Goal: Task Accomplishment & Management: Manage account settings

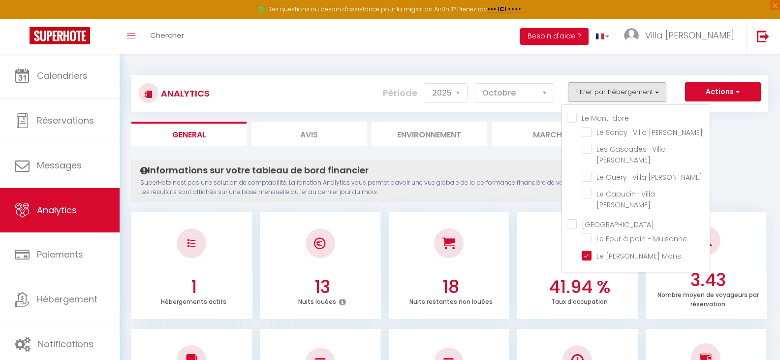
select select "2025"
select select "10"
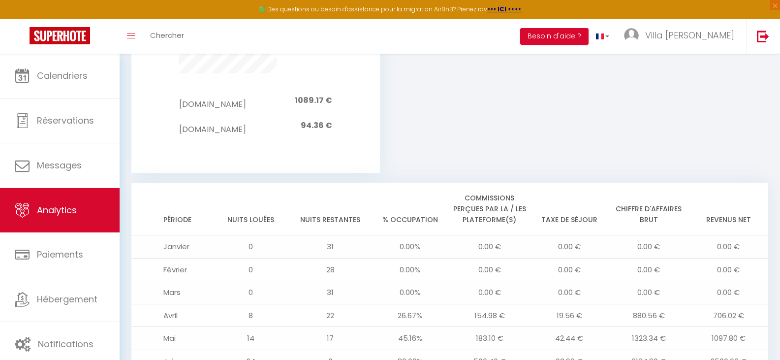
scroll to position [863, 0]
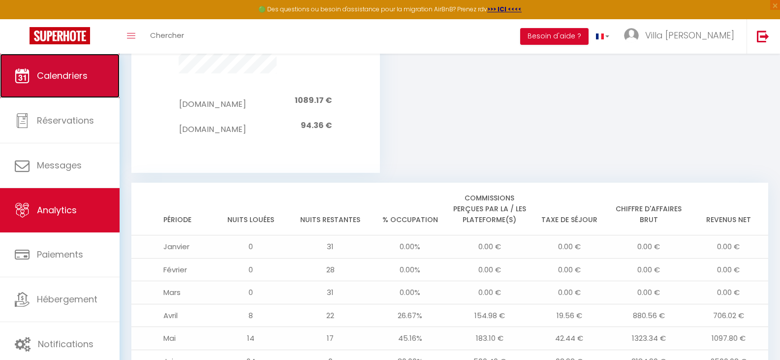
click at [55, 77] on span "Calendriers" at bounding box center [62, 75] width 51 height 12
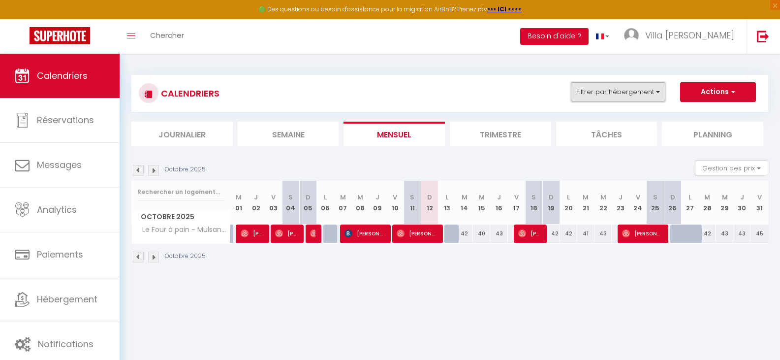
click at [639, 86] on button "Filtrer par hébergement" at bounding box center [618, 92] width 94 height 20
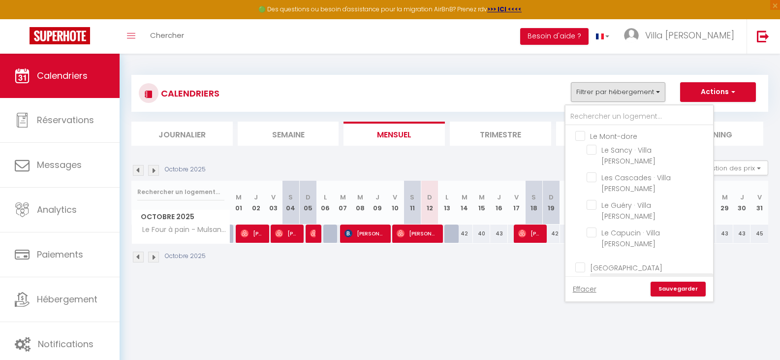
click at [595, 276] on input "Le Four à pain - Mulsanne" at bounding box center [647, 281] width 123 height 10
checkbox input "false"
click at [672, 287] on link "Sauvegarder" at bounding box center [677, 288] width 55 height 15
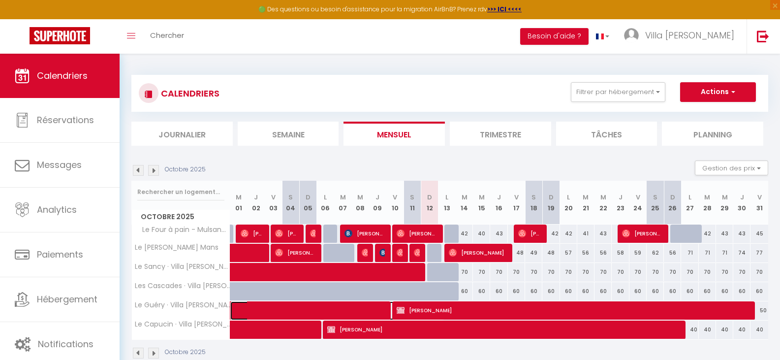
click at [267, 301] on span at bounding box center [343, 310] width 204 height 19
select select "OK"
select select "KO"
select select "0"
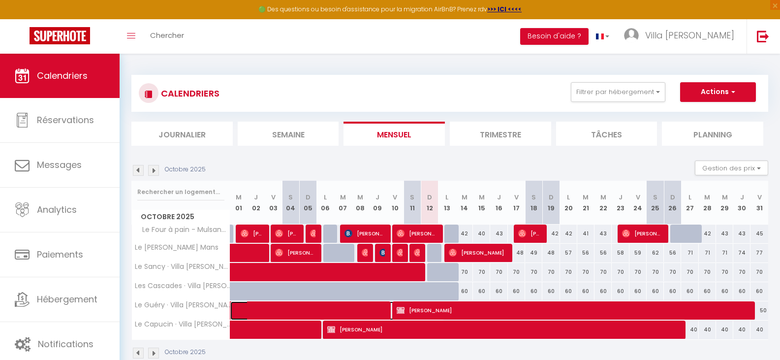
select select "1"
select select
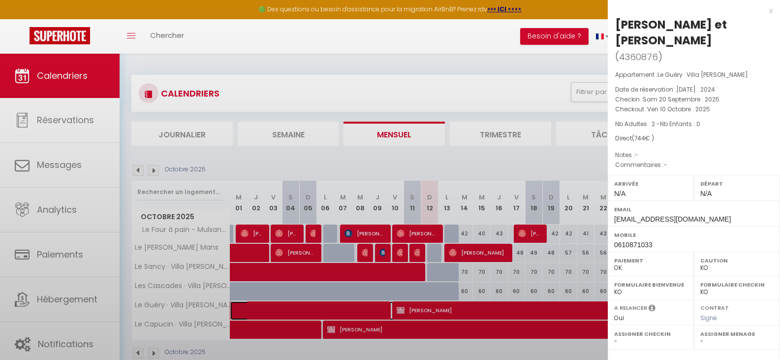
select select "44784"
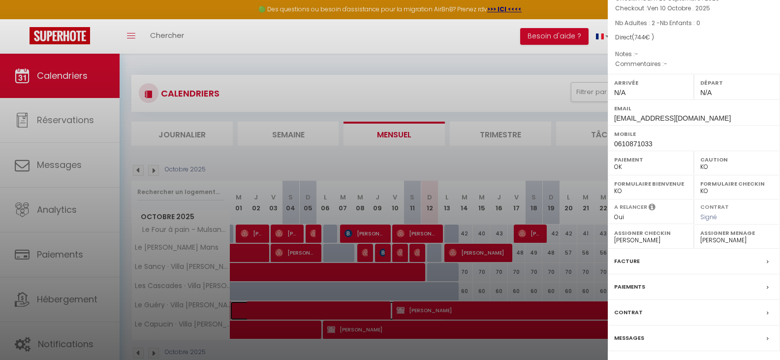
scroll to position [130, 0]
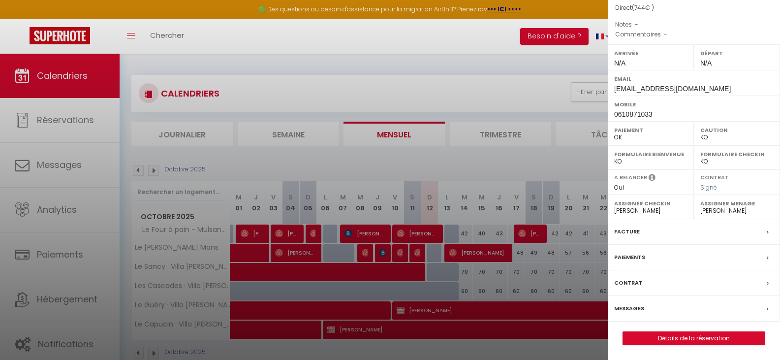
click at [619, 230] on label "Facture" at bounding box center [627, 231] width 26 height 10
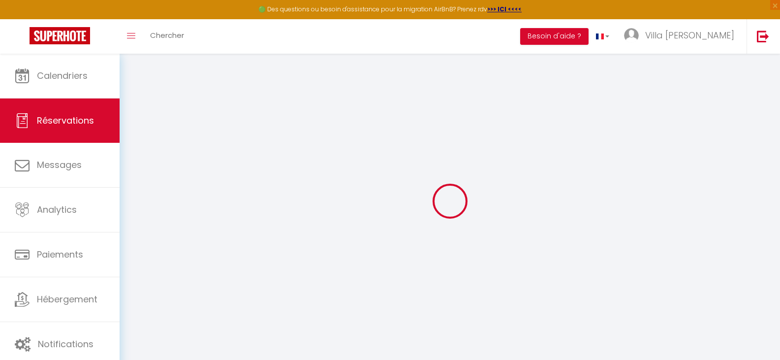
select select
checkbox input "false"
select select
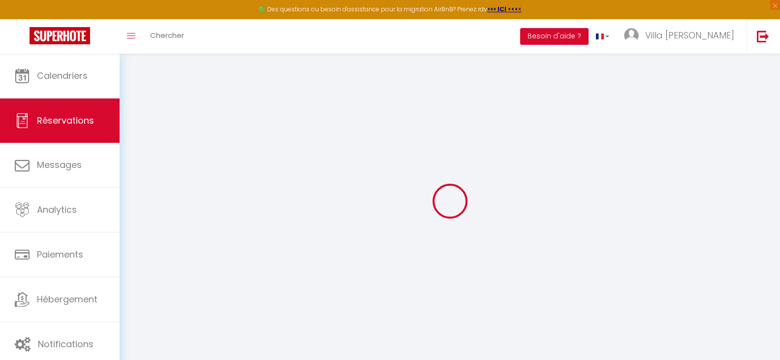
checkbox input "false"
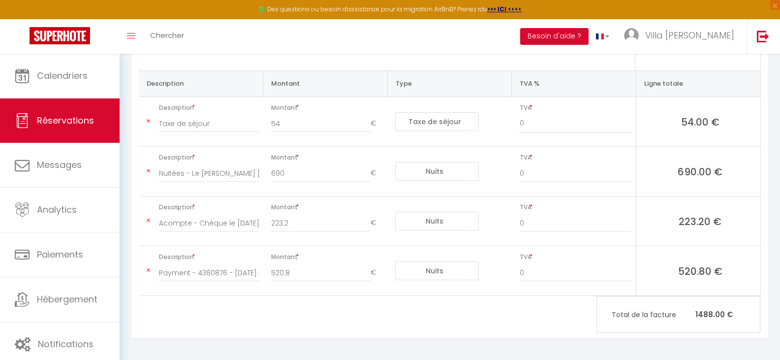
scroll to position [192, 0]
click at [148, 168] on icon at bounding box center [148, 169] width 3 height 6
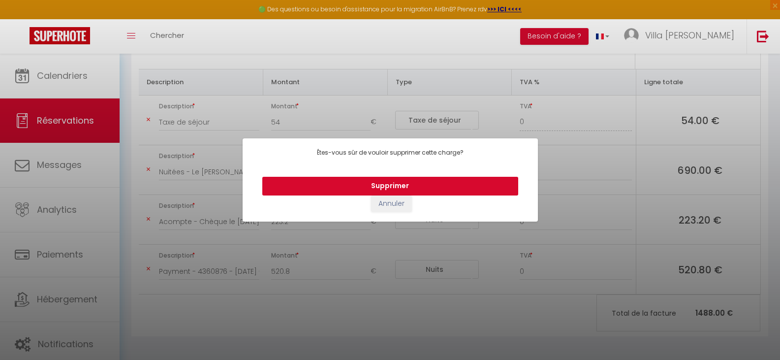
click at [342, 190] on button "Supprimer" at bounding box center [390, 186] width 256 height 19
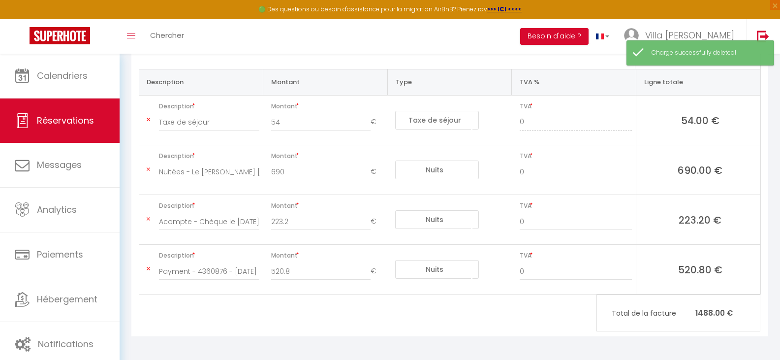
click at [147, 119] on icon at bounding box center [148, 120] width 3 height 6
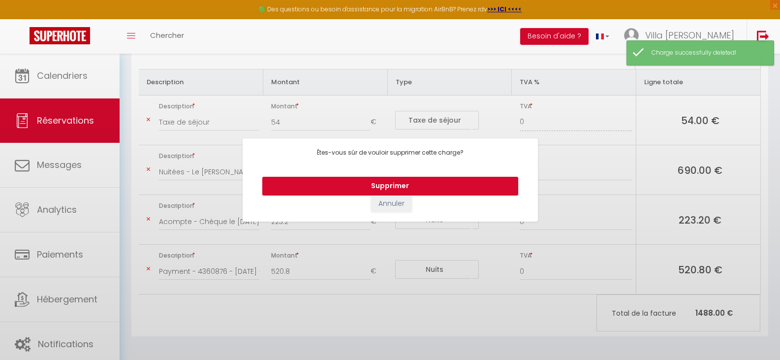
type input "Acompte - Chèque le [DATE]"
type input "223.2"
type input "Payment - 4360876 - [DATE] - [PERSON_NAME] et [PERSON_NAME] [PERSON_NAME]"
type input "520.8"
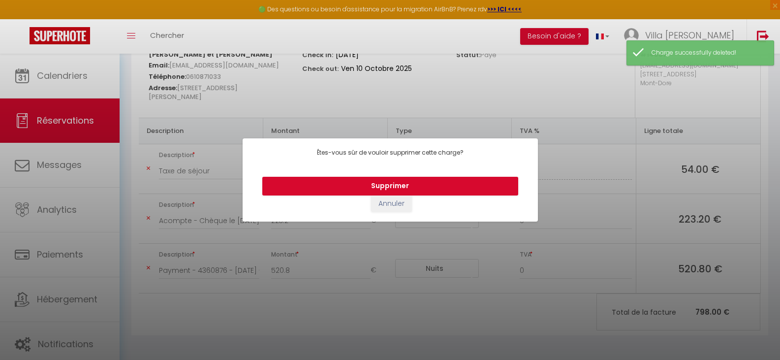
scroll to position [144, 0]
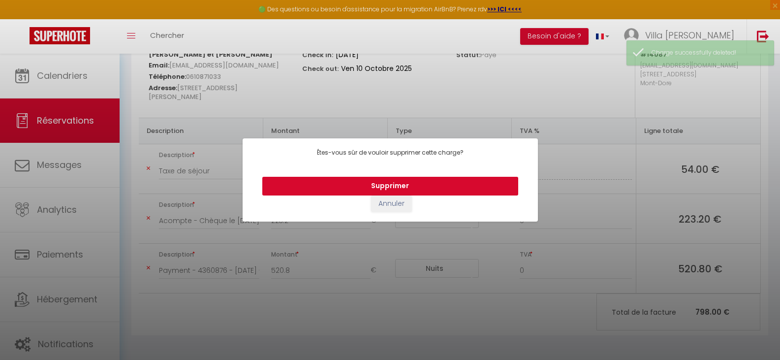
click at [345, 182] on button "Supprimer" at bounding box center [390, 186] width 256 height 19
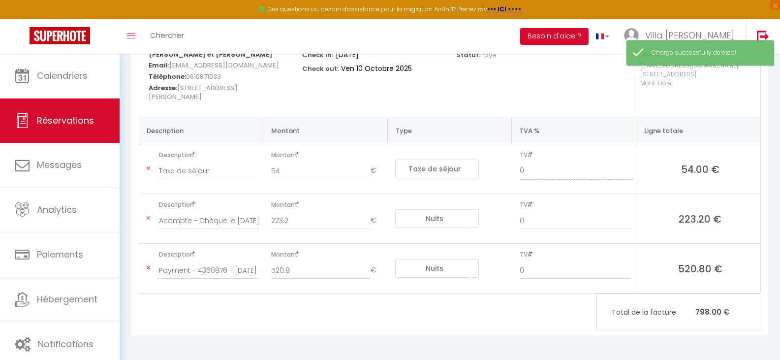
type input "Acompte - Chèque le [DATE]"
type input "223.2"
select select "nights"
type input "Payment - 4360876 - [DATE] - [PERSON_NAME] et [PERSON_NAME] [PERSON_NAME]"
type input "520.8"
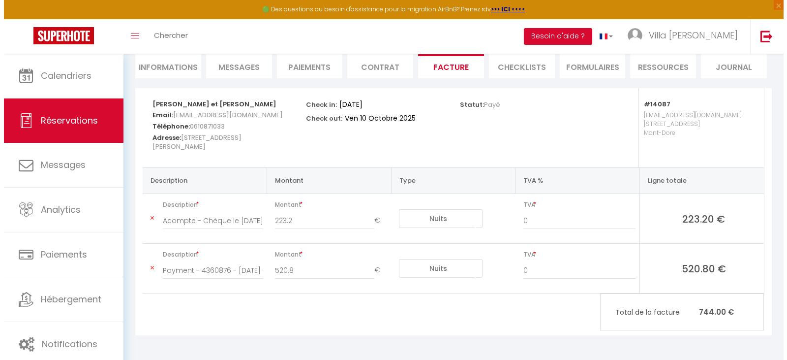
scroll to position [12, 0]
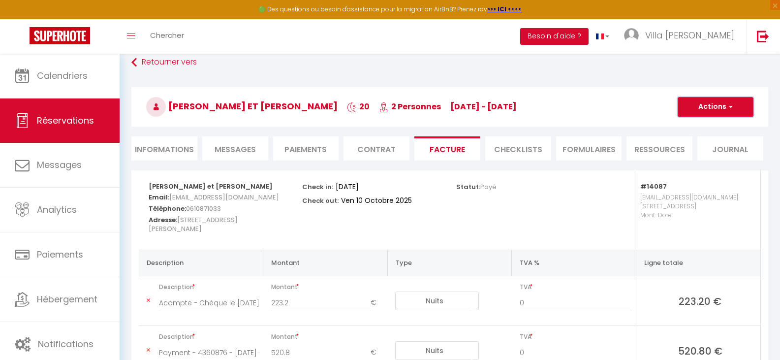
click at [711, 108] on button "Actions" at bounding box center [715, 107] width 76 height 20
click at [703, 127] on link "Enregistrer" at bounding box center [707, 128] width 83 height 13
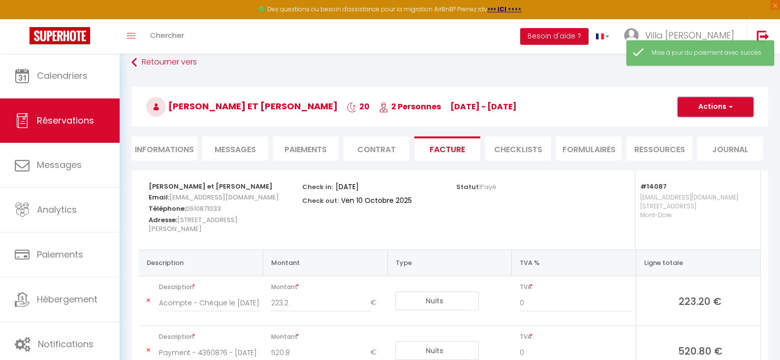
click at [705, 104] on button "Actions" at bounding box center [715, 107] width 76 height 20
click at [707, 150] on link "Envoyer la facture" at bounding box center [707, 154] width 83 height 13
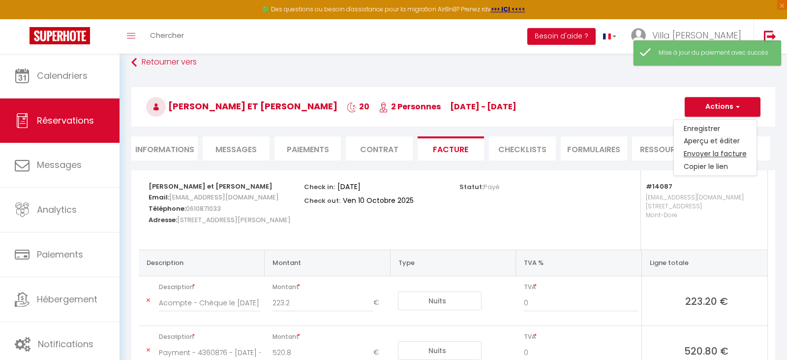
type input "[EMAIL_ADDRESS][DOMAIN_NAME]"
select select "fr"
type input "Votre facture 4360876 - Le Guéry · Villa [PERSON_NAME]"
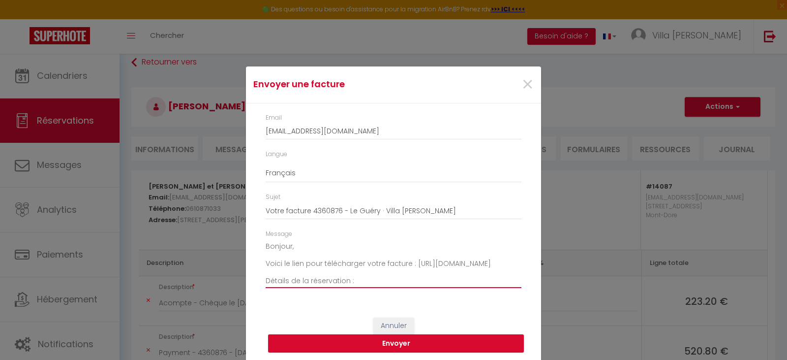
click at [277, 254] on textarea "Bonjour, Voici le lien pour télécharger votre facture : [URL][DOMAIN_NAME] Déta…" at bounding box center [394, 264] width 256 height 50
click at [406, 266] on textarea "Bonjour, Voici le lien pour télécharger votre facture : [URL][DOMAIN_NAME] Déta…" at bounding box center [394, 264] width 256 height 50
drag, startPoint x: 366, startPoint y: 282, endPoint x: 259, endPoint y: 280, distance: 107.7
click at [259, 280] on div "Message Bonjour, Voici le lien pour télécharger votre facture avec les modifica…" at bounding box center [393, 263] width 269 height 68
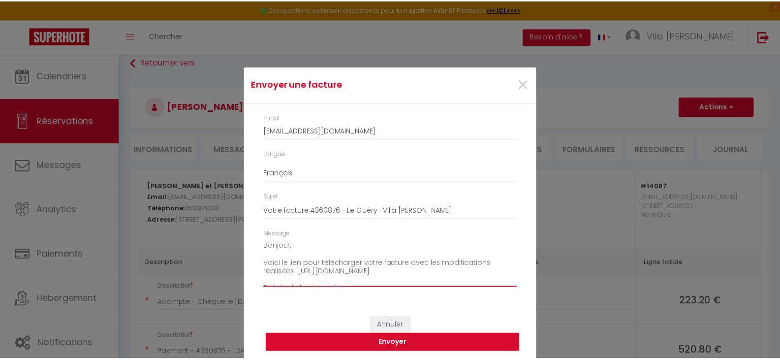
scroll to position [48, 0]
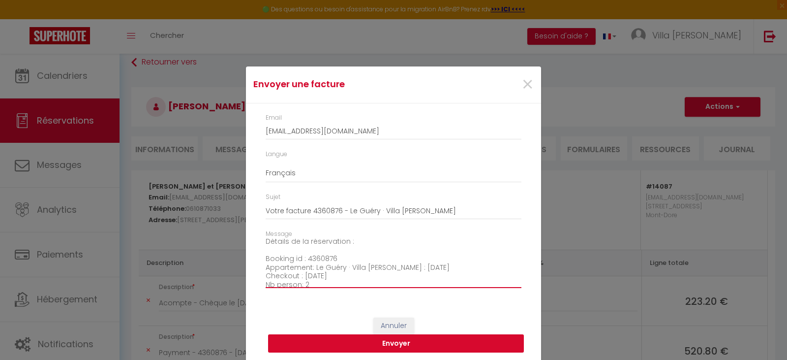
type textarea "Bonjour, Voici le lien pour télécharger votre facture avec les modifications ré…"
click at [445, 344] on button "Envoyer" at bounding box center [396, 343] width 256 height 19
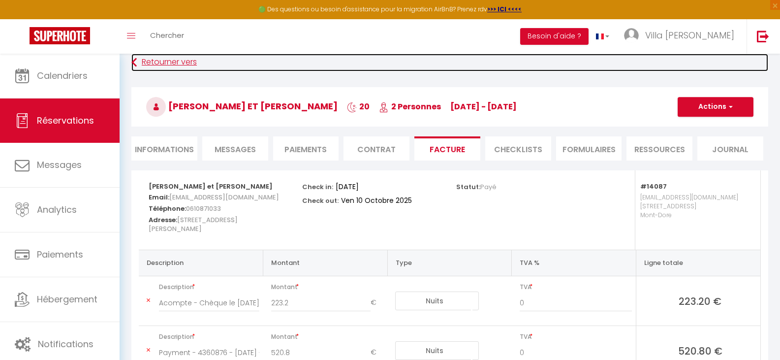
click at [133, 59] on icon at bounding box center [133, 63] width 5 height 18
